Goal: Information Seeking & Learning: Check status

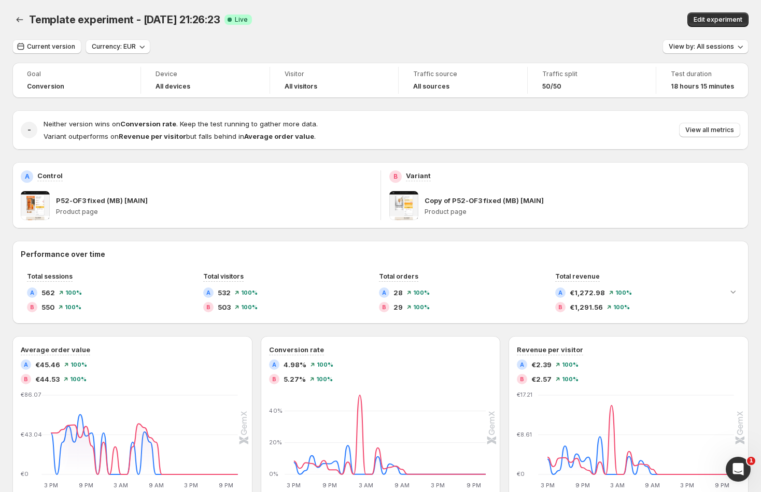
click at [514, 217] on div "Copy of P52-OF3 fixed (MB) [MAIN] Product page" at bounding box center [583, 205] width 316 height 29
click at [468, 214] on p "Product page" at bounding box center [583, 212] width 316 height 8
click at [447, 209] on p "Product page" at bounding box center [583, 212] width 316 height 8
